Goal: Find specific page/section: Find specific page/section

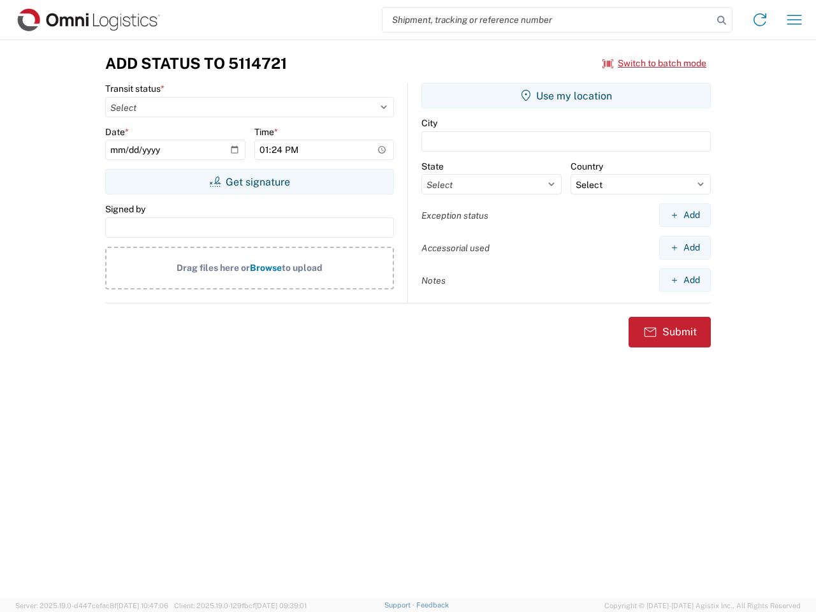
click at [548, 20] on input "search" at bounding box center [548, 20] width 330 height 24
click at [722, 20] on icon at bounding box center [722, 20] width 18 height 18
click at [760, 20] on icon at bounding box center [760, 20] width 20 height 20
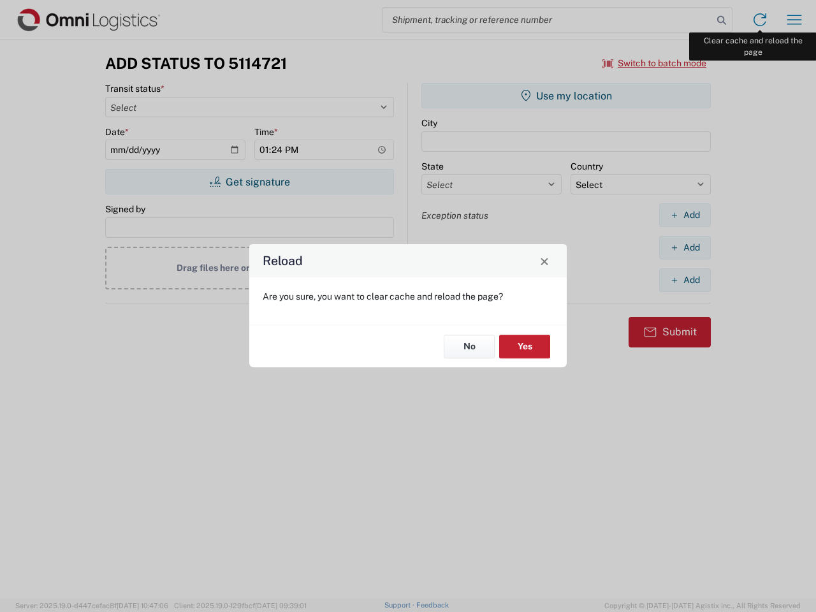
click at [795, 20] on div "Reload Are you sure, you want to clear cache and reload the page? No Yes" at bounding box center [408, 306] width 816 height 612
click at [655, 63] on div "Reload Are you sure, you want to clear cache and reload the page? No Yes" at bounding box center [408, 306] width 816 height 612
click at [249, 182] on div "Reload Are you sure, you want to clear cache and reload the page? No Yes" at bounding box center [408, 306] width 816 height 612
click at [566, 96] on div "Reload Are you sure, you want to clear cache and reload the page? No Yes" at bounding box center [408, 306] width 816 height 612
click at [685, 215] on div "Reload Are you sure, you want to clear cache and reload the page? No Yes" at bounding box center [408, 306] width 816 height 612
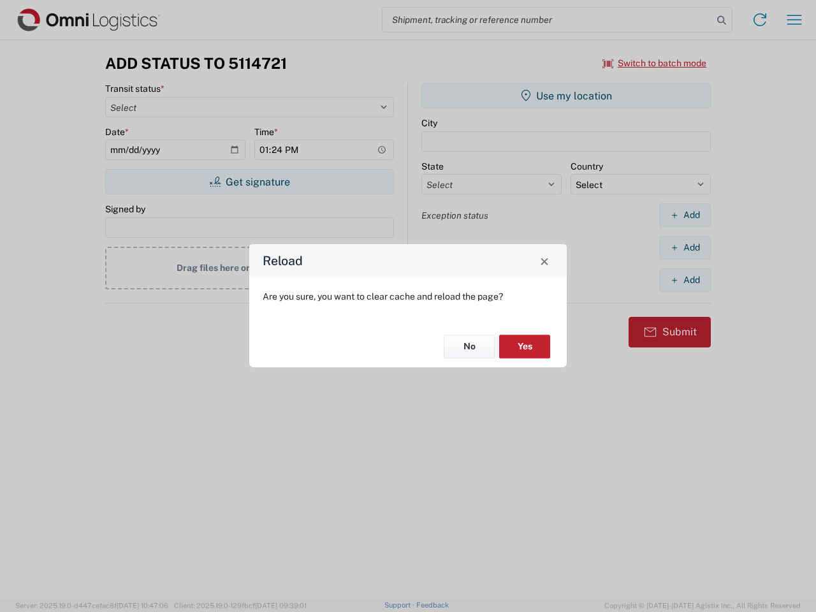
click at [685, 247] on div "Reload Are you sure, you want to clear cache and reload the page? No Yes" at bounding box center [408, 306] width 816 height 612
click at [685, 280] on div "Reload Are you sure, you want to clear cache and reload the page? No Yes" at bounding box center [408, 306] width 816 height 612
